Goal: Task Accomplishment & Management: Use online tool/utility

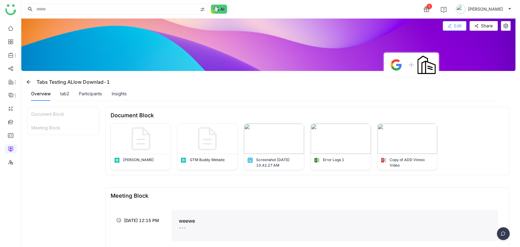
click at [454, 24] on span "Edit" at bounding box center [457, 26] width 7 height 7
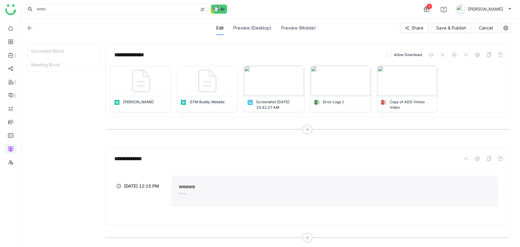
scroll to position [80, 0]
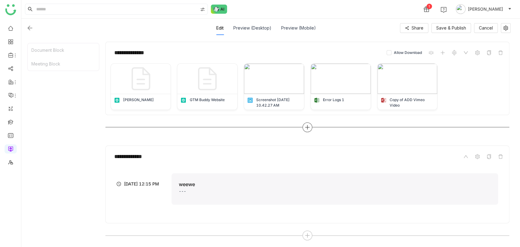
click at [310, 125] on div at bounding box center [307, 127] width 10 height 10
type input "***"
click at [338, 108] on span "Meetings" at bounding box center [339, 110] width 19 height 6
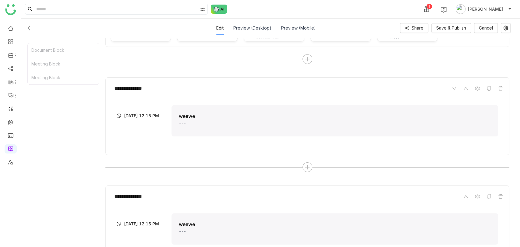
scroll to position [188, 0]
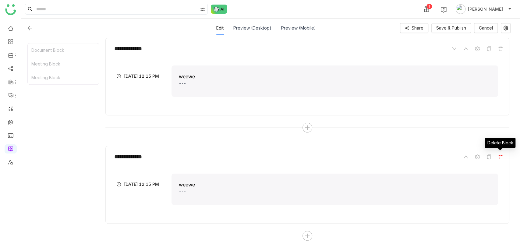
click at [500, 155] on icon at bounding box center [500, 157] width 4 height 4
